Goal: Information Seeking & Learning: Learn about a topic

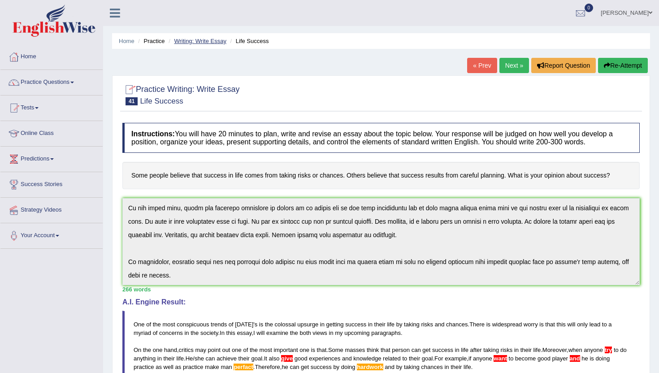
click at [200, 42] on link "Writing: Write Essay" at bounding box center [200, 41] width 52 height 7
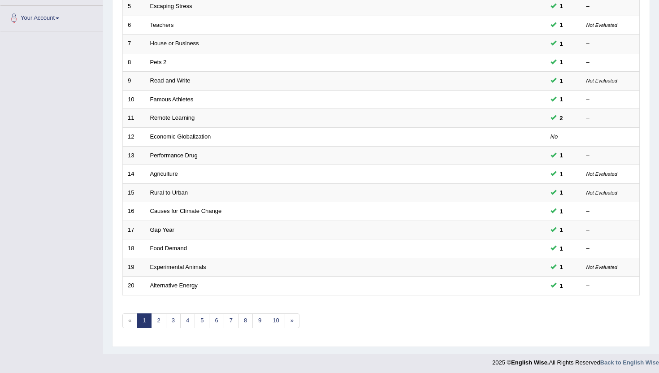
scroll to position [221, 0]
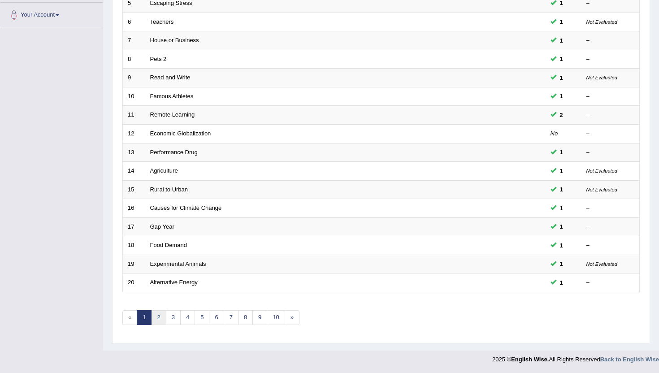
click at [159, 323] on link "2" at bounding box center [158, 317] width 15 height 15
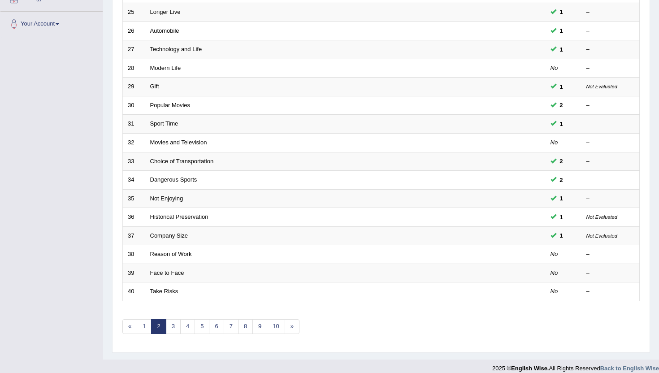
scroll to position [215, 0]
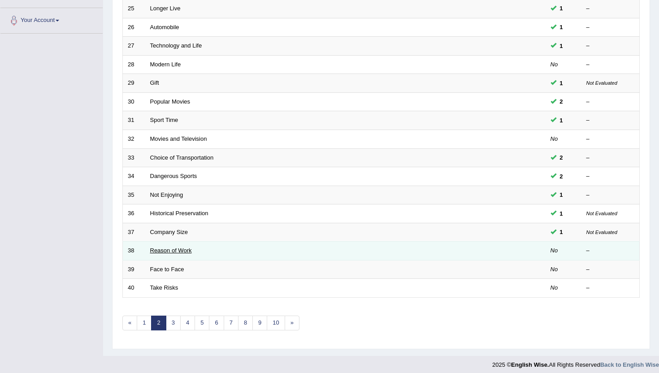
click at [176, 251] on link "Reason of Work" at bounding box center [171, 250] width 42 height 7
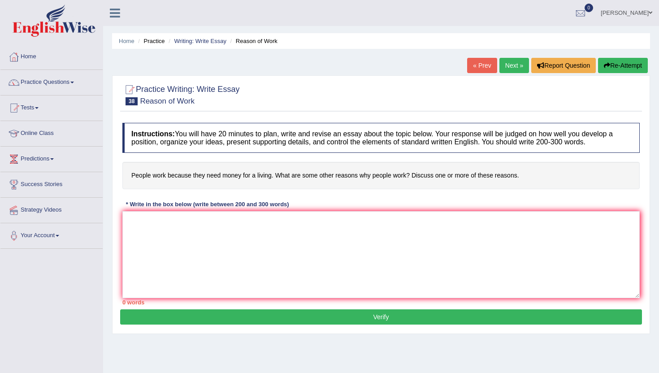
click at [500, 68] on link "Next »" at bounding box center [514, 65] width 30 height 15
